Goal: Task Accomplishment & Management: Use online tool/utility

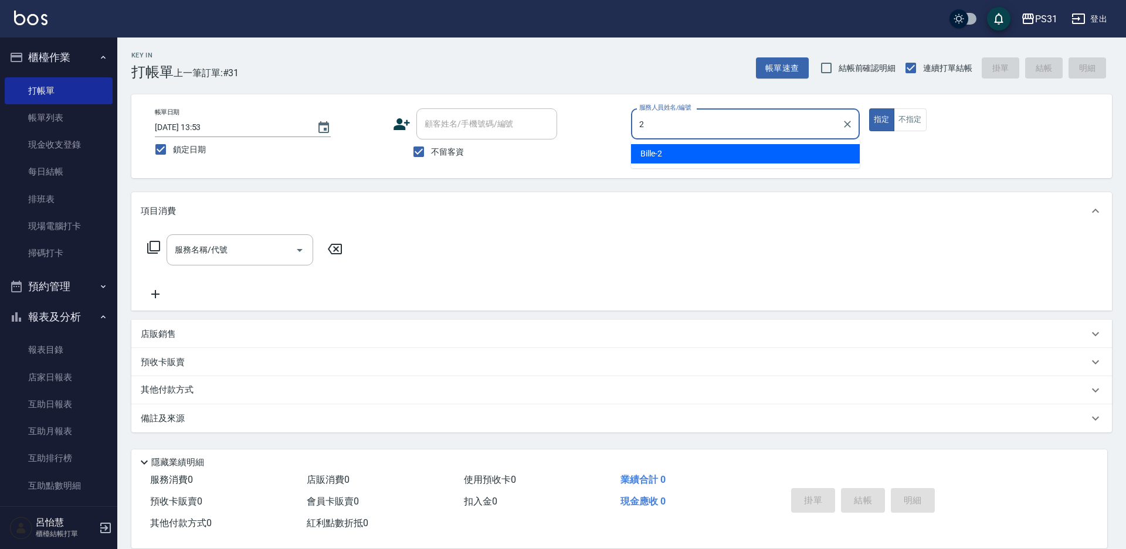
type input "Bille-2"
type button "true"
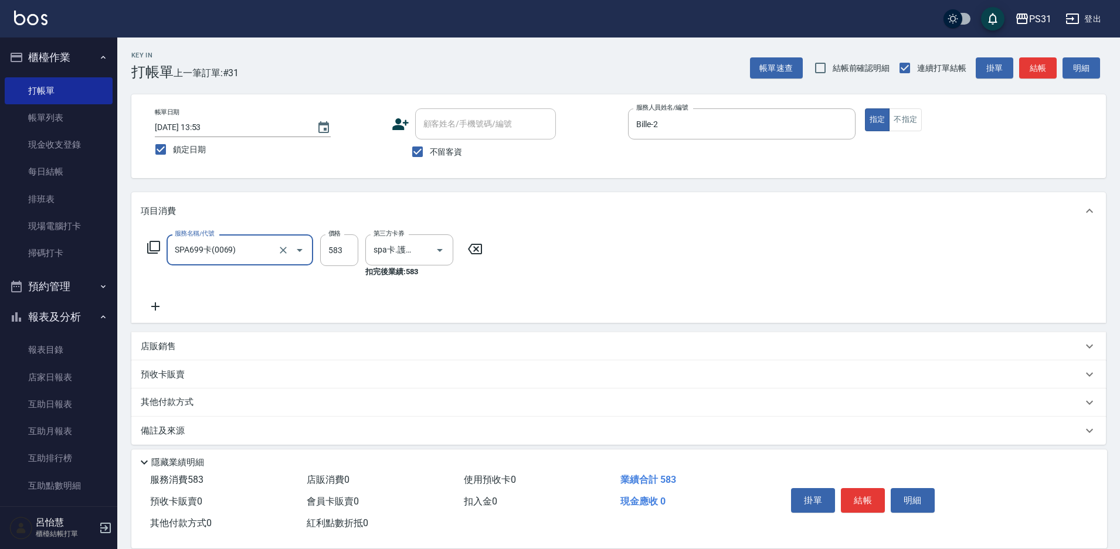
type input "SPA699卡(0069)"
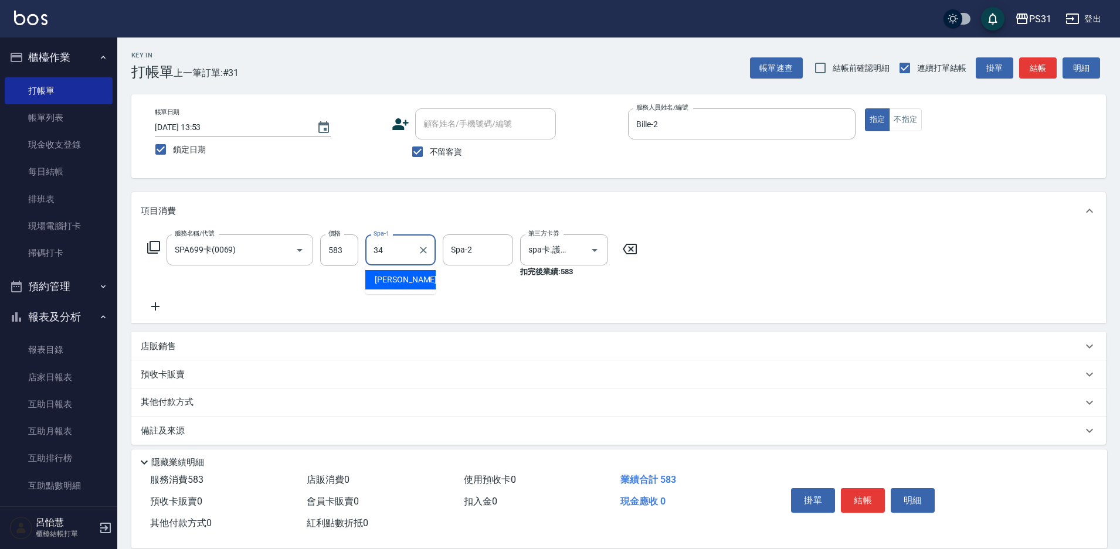
type input "[PERSON_NAME]-34"
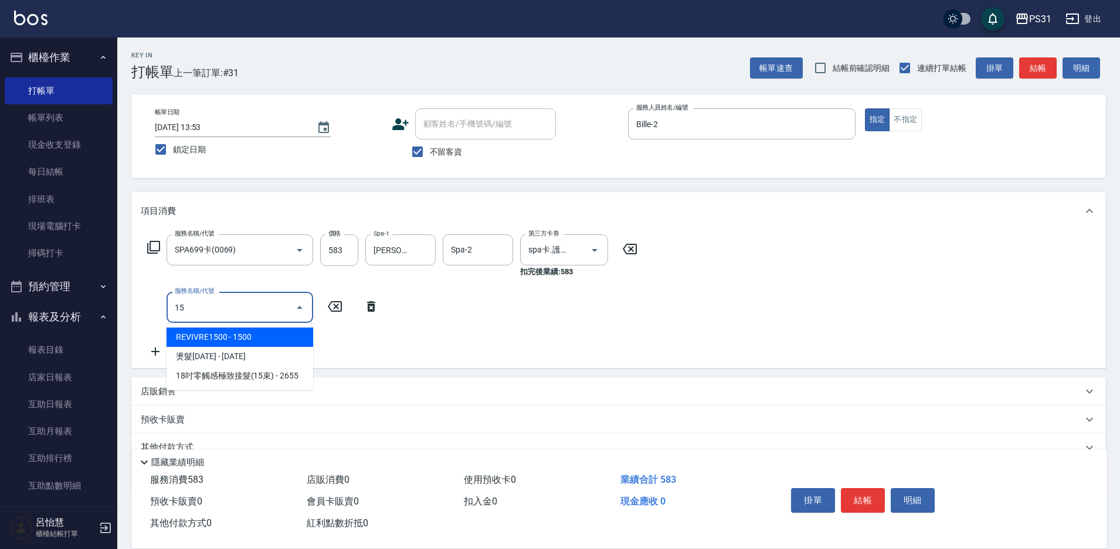
type input "1"
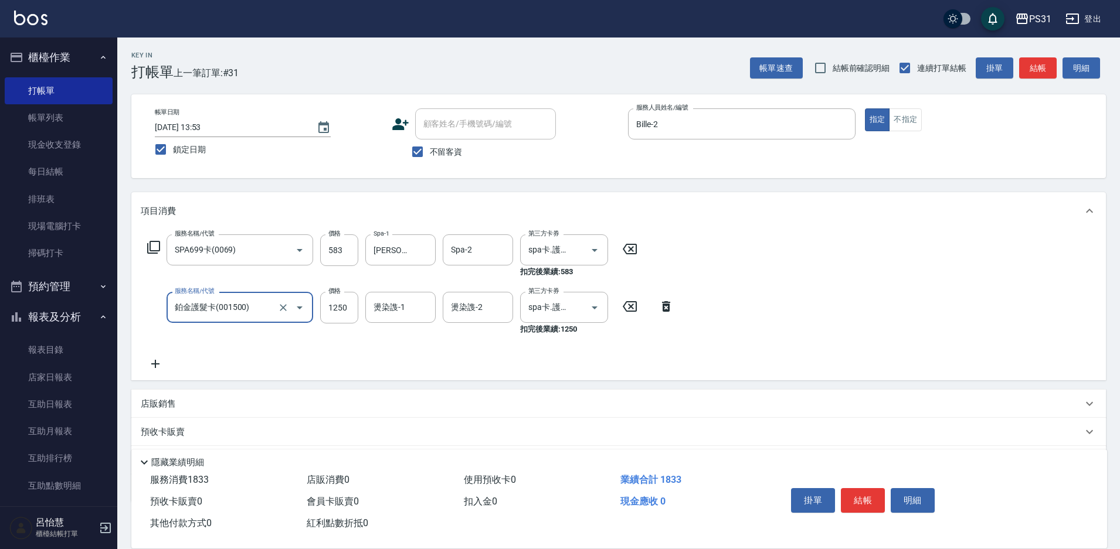
type input "鉑金護髮卡(001500)"
type input "[PERSON_NAME]-34"
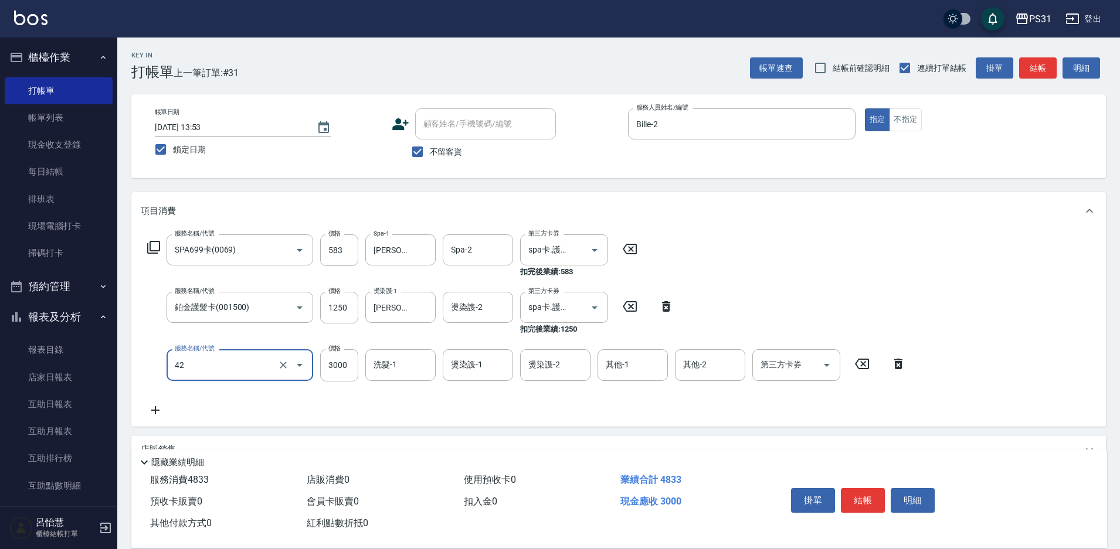
type input "染髮B餐(42)"
type input "2699"
type input "3"
click at [825, 260] on div "服務名稱/代號 SPA699卡(0069) 服務名稱/代號 價格 583 價格 Spa-1 鈺欣-34 Spa-1 Spa-2 Spa-2 第三方卡券 spa…" at bounding box center [527, 326] width 772 height 182
click at [786, 362] on div "第三方卡券 第三方卡券" at bounding box center [796, 365] width 88 height 31
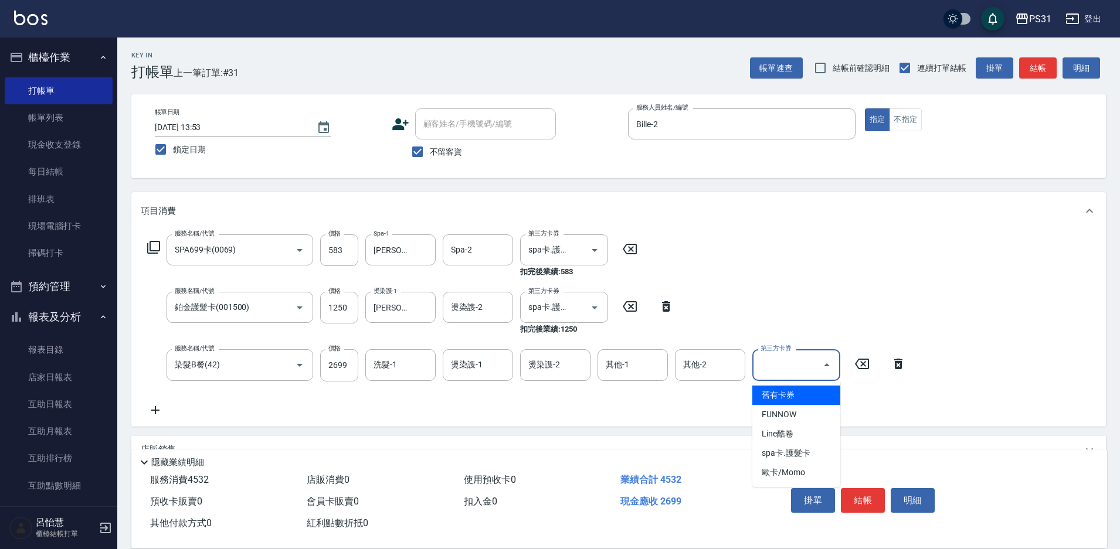
click at [790, 391] on span "舊有卡券" at bounding box center [796, 395] width 88 height 19
type input "舊有卡券"
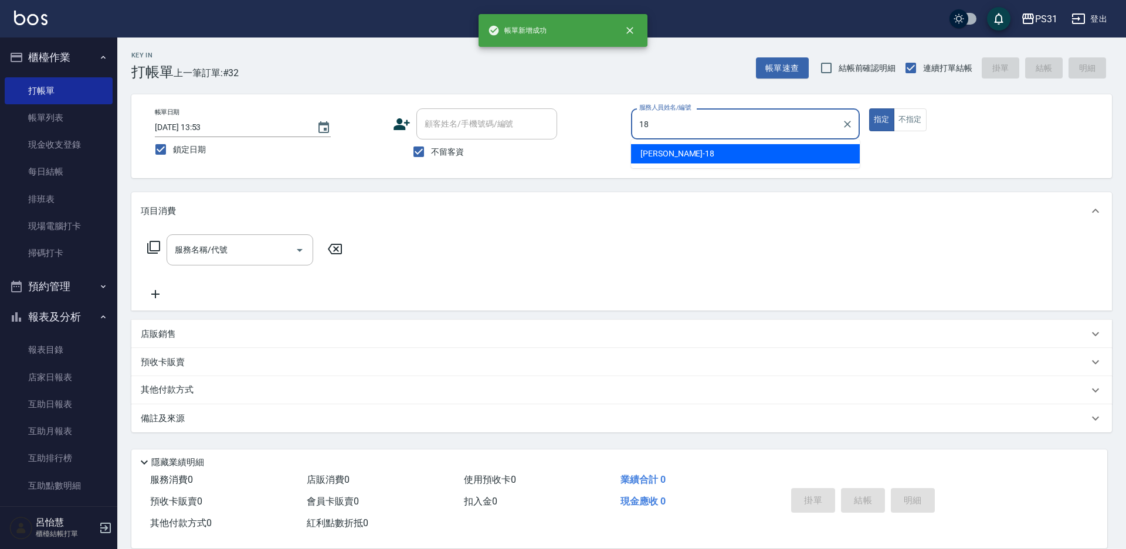
type input "[PERSON_NAME]-18"
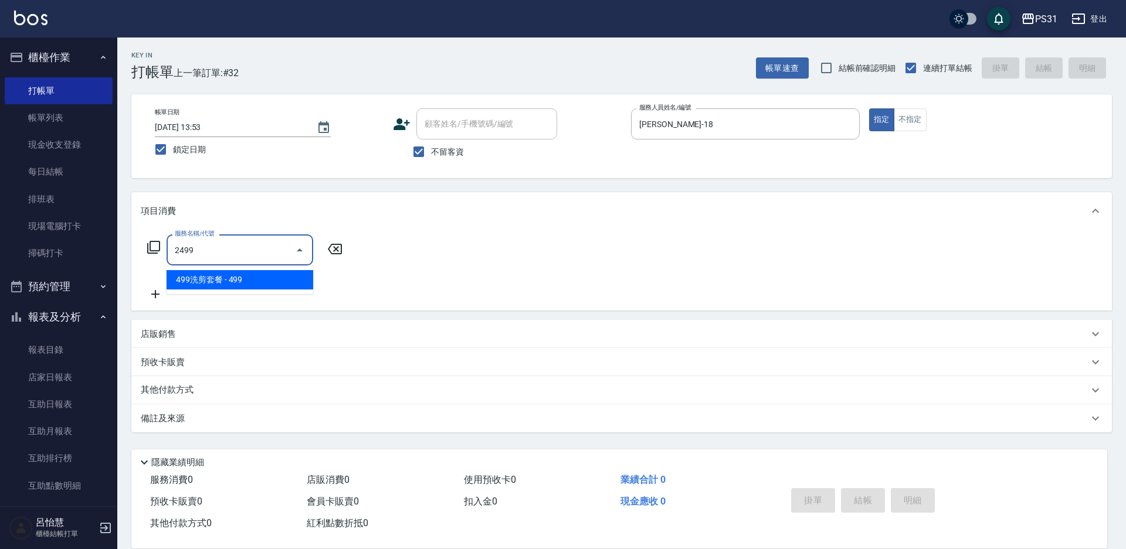
type input "499洗剪套餐(2499)"
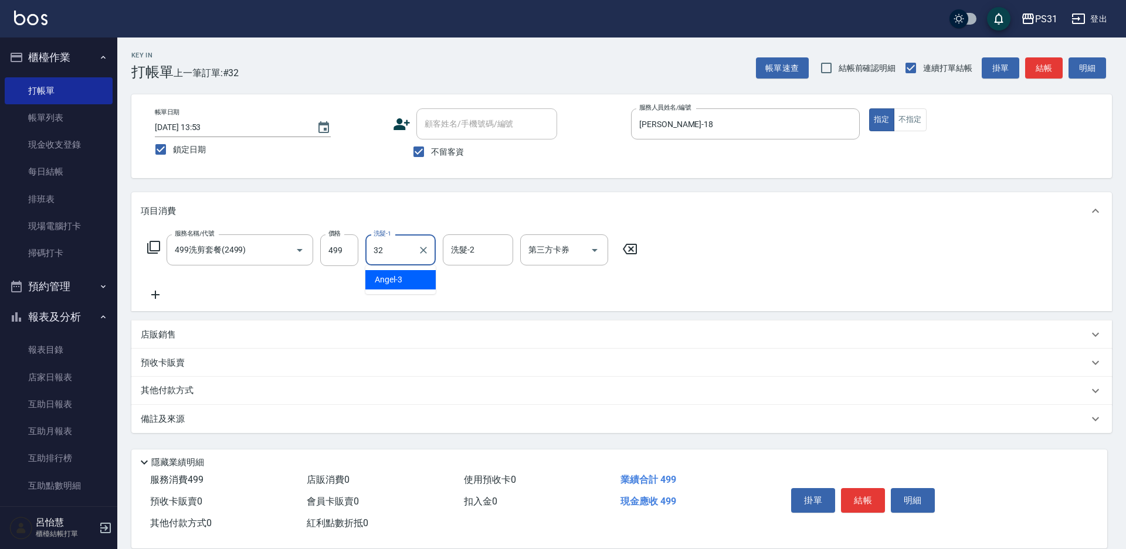
type input "陳聖軒-32"
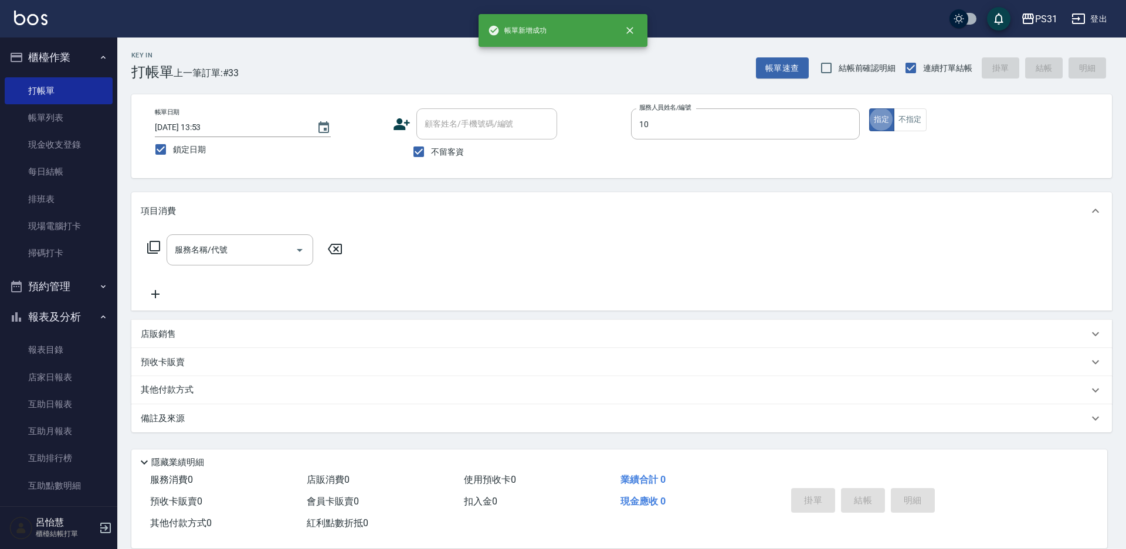
type input "Zhan-10"
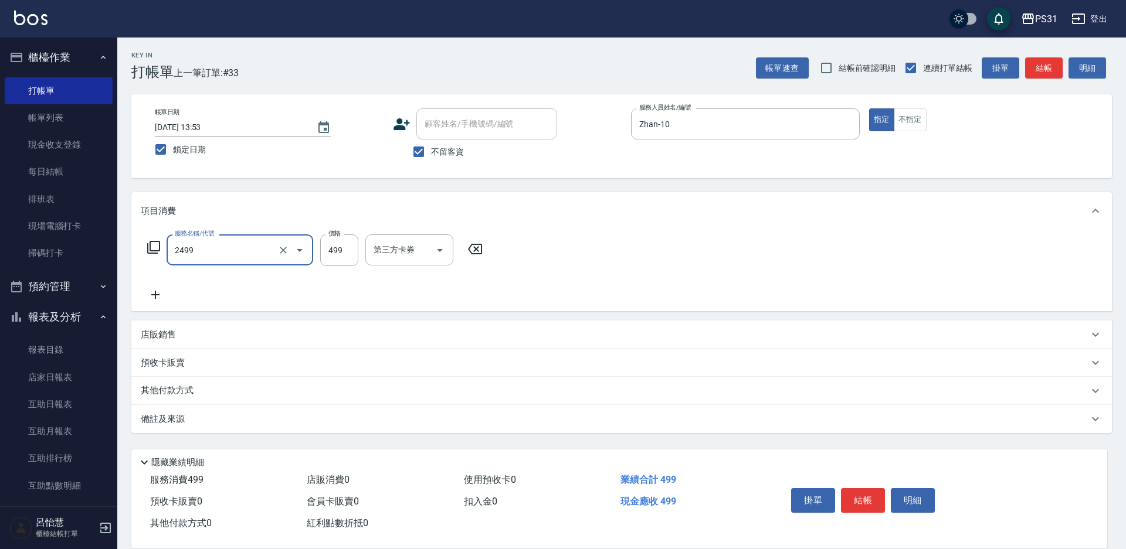
type input "499洗剪套餐(2499)"
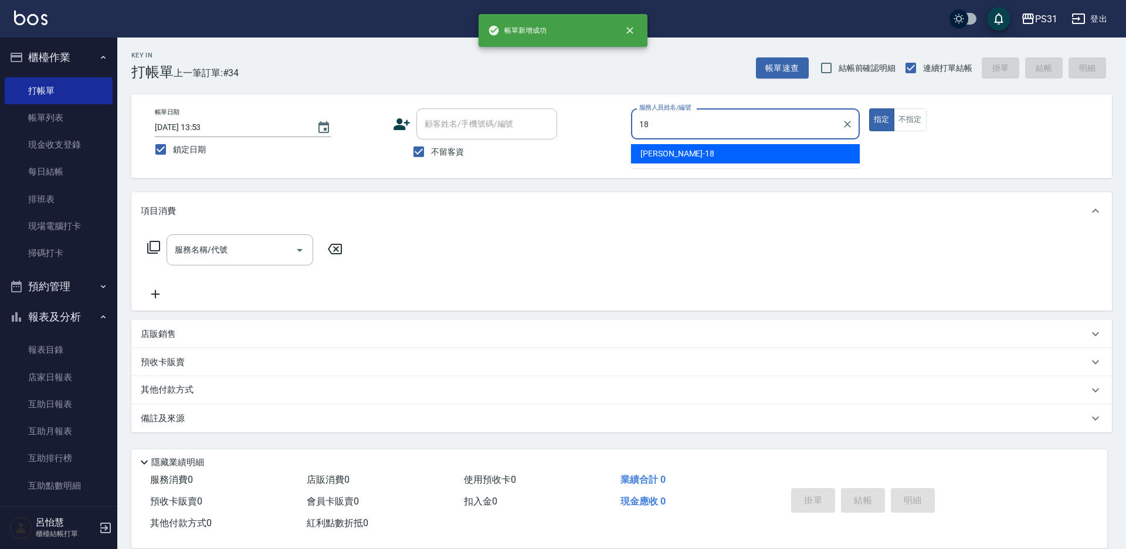
type input "[PERSON_NAME]-18"
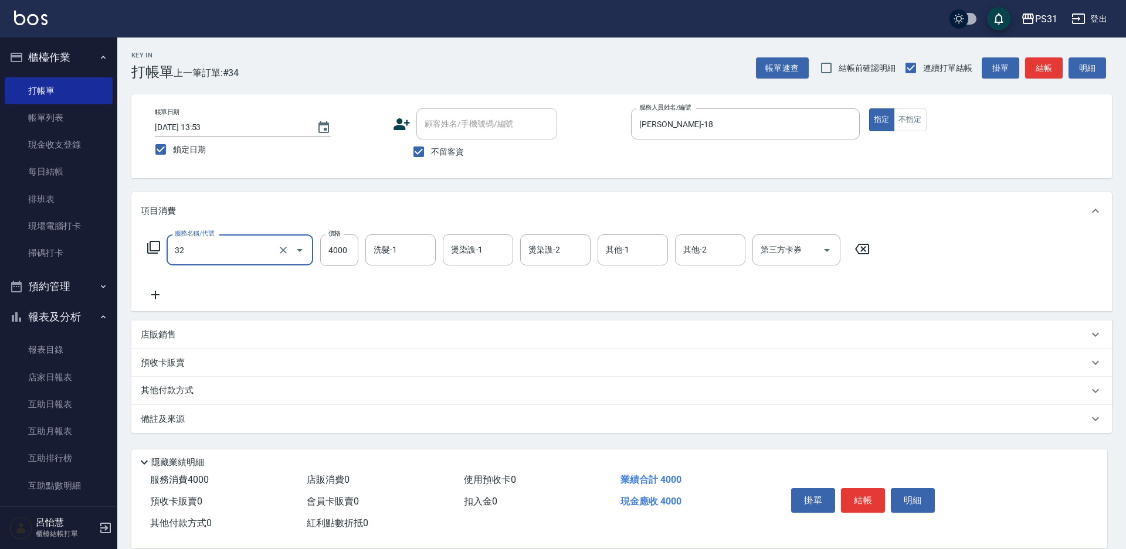
type input "燙髮B餐(32)"
type input "2500"
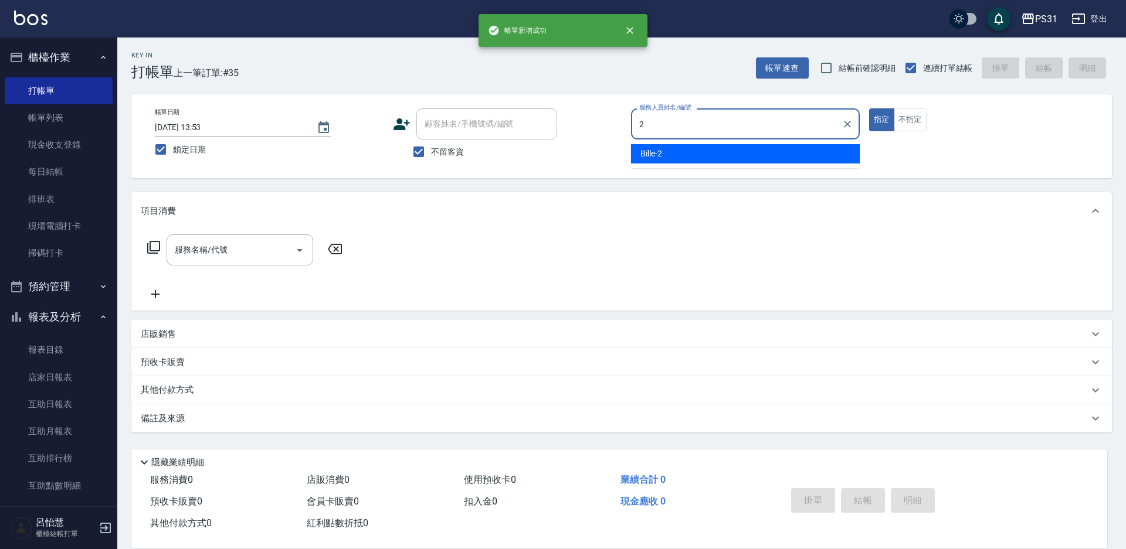
type input "Bille-2"
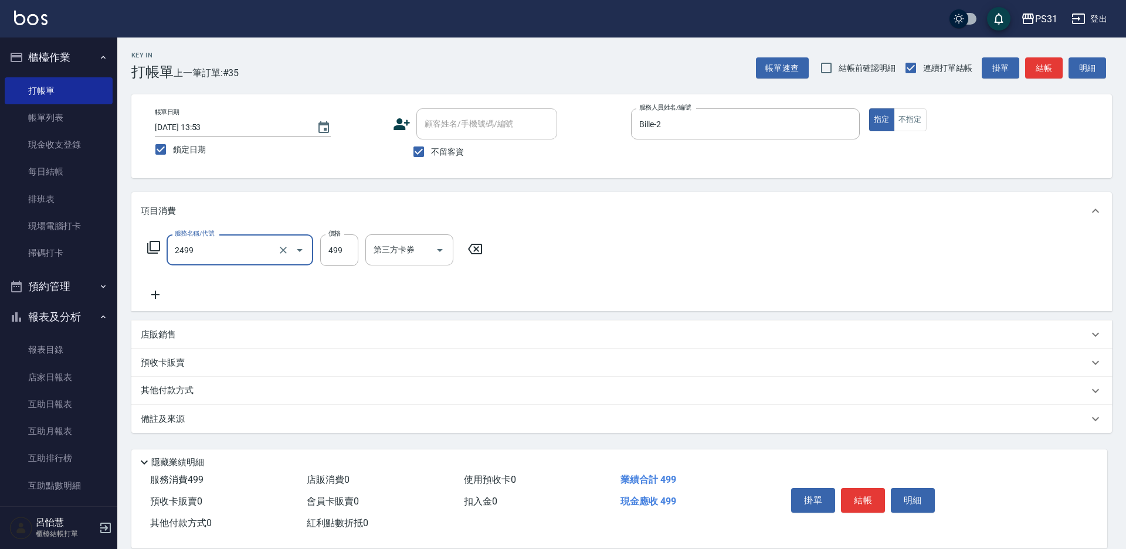
type input "499洗剪套餐(2499)"
click at [254, 245] on input "499洗剪套餐(2499)" at bounding box center [223, 250] width 103 height 21
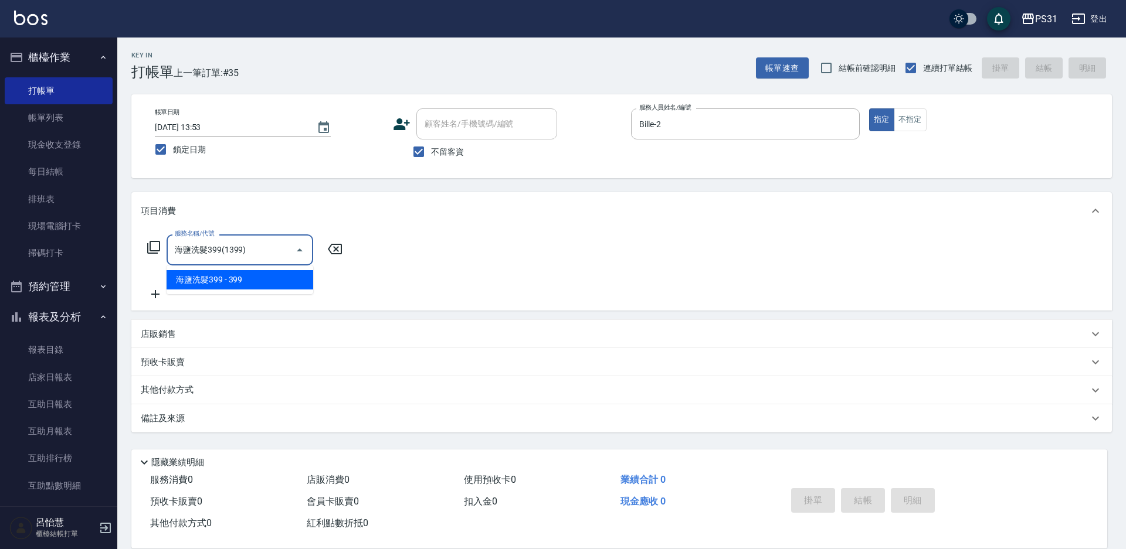
type input "海鹽洗髮399(1399)"
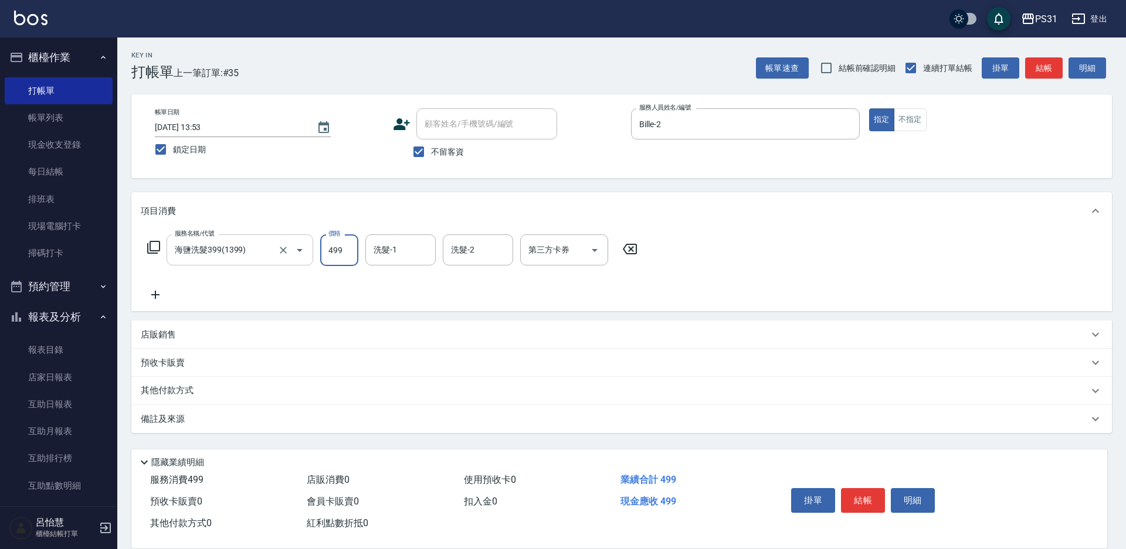
type input "499"
type input "[PERSON_NAME]-31"
